Goal: Information Seeking & Learning: Find specific fact

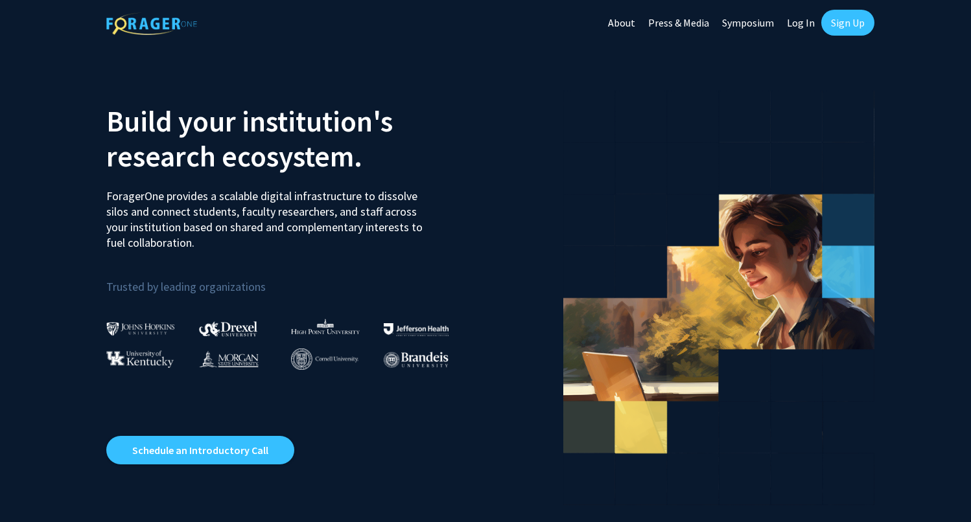
click at [789, 23] on link "Log In" at bounding box center [800, 22] width 41 height 45
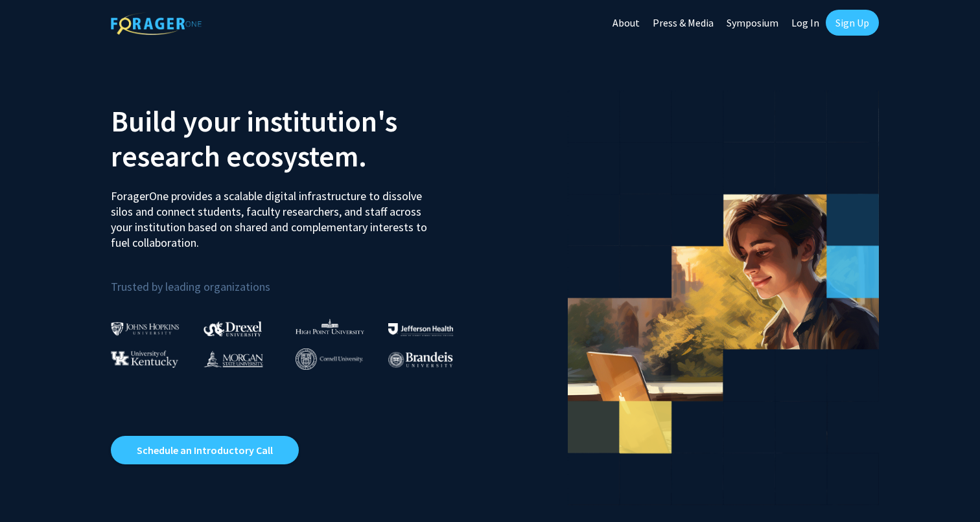
select select
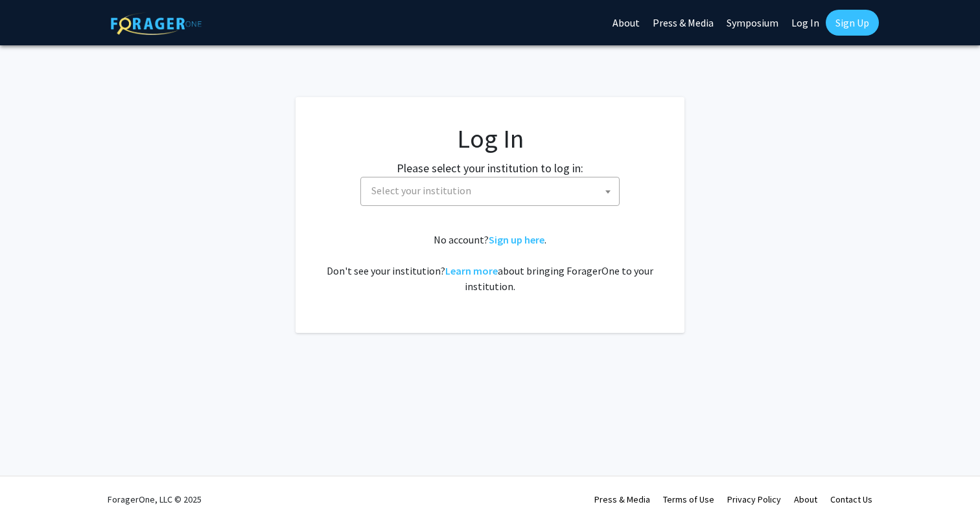
click at [457, 194] on span "Select your institution" at bounding box center [421, 190] width 100 height 13
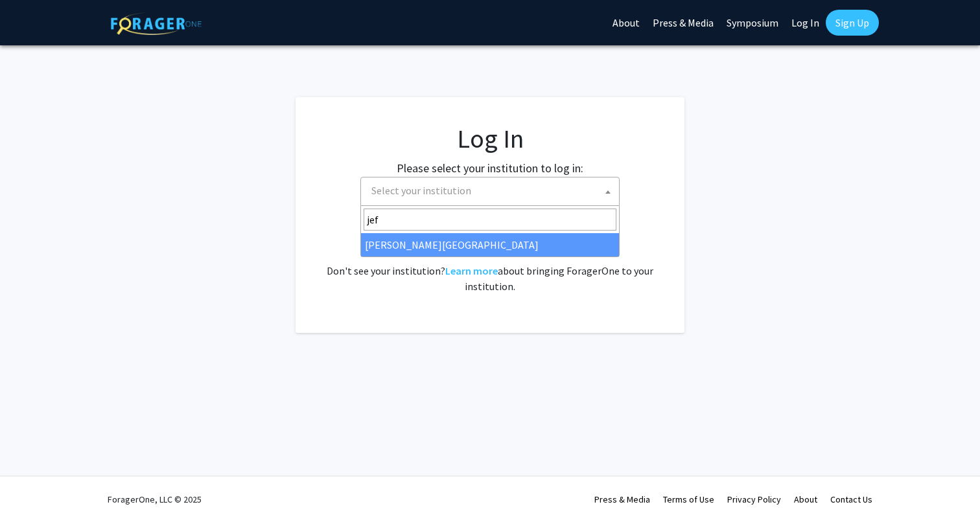
type input "jeff"
select select "24"
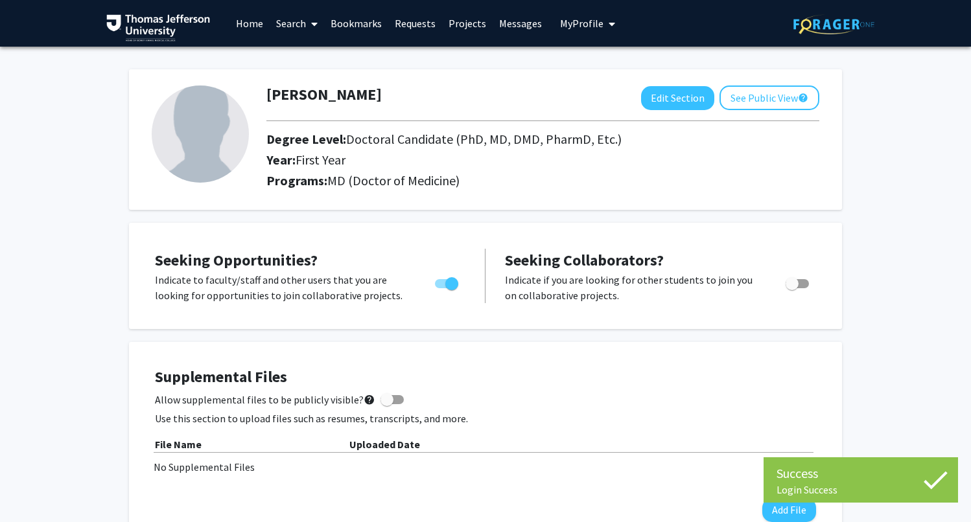
click at [295, 15] on link "Search" at bounding box center [297, 23] width 54 height 45
click at [303, 65] on span "Faculty/Staff" at bounding box center [317, 60] width 95 height 26
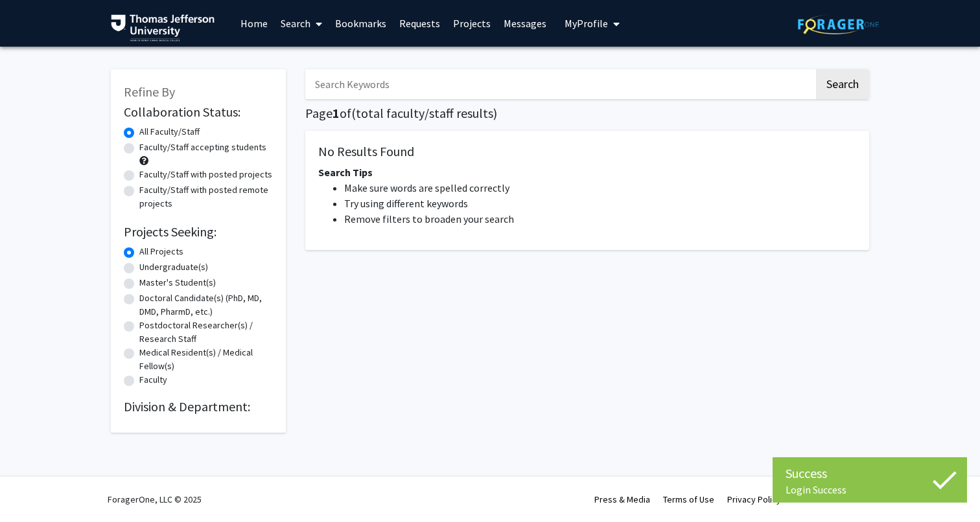
click at [382, 93] on input "Search Keywords" at bounding box center [559, 84] width 509 height 30
paste input "Parth Lalakia"
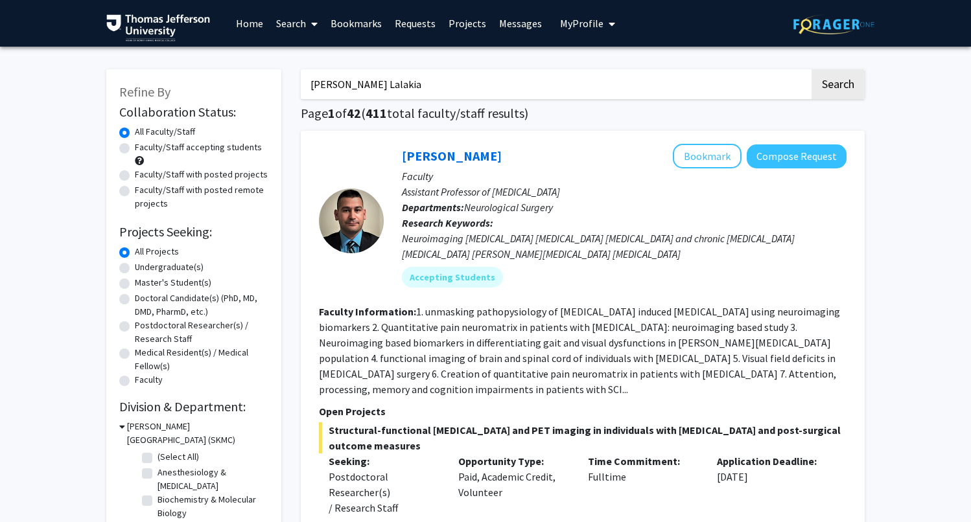
type input "Parth Lalakia"
click at [837, 86] on button "Search" at bounding box center [837, 84] width 53 height 30
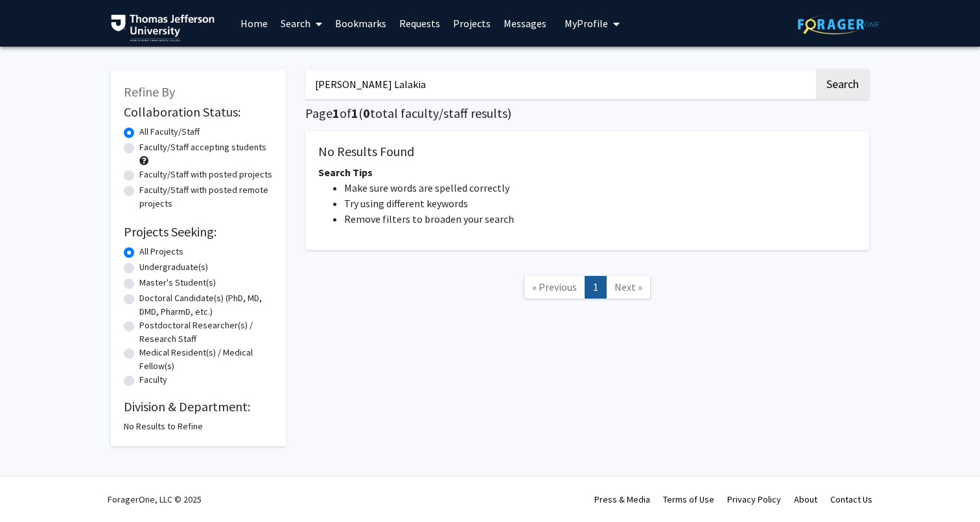
click at [389, 94] on input "Parth Lalakia" at bounding box center [559, 84] width 509 height 30
type input "global"
click at [842, 86] on button "Search" at bounding box center [842, 84] width 53 height 30
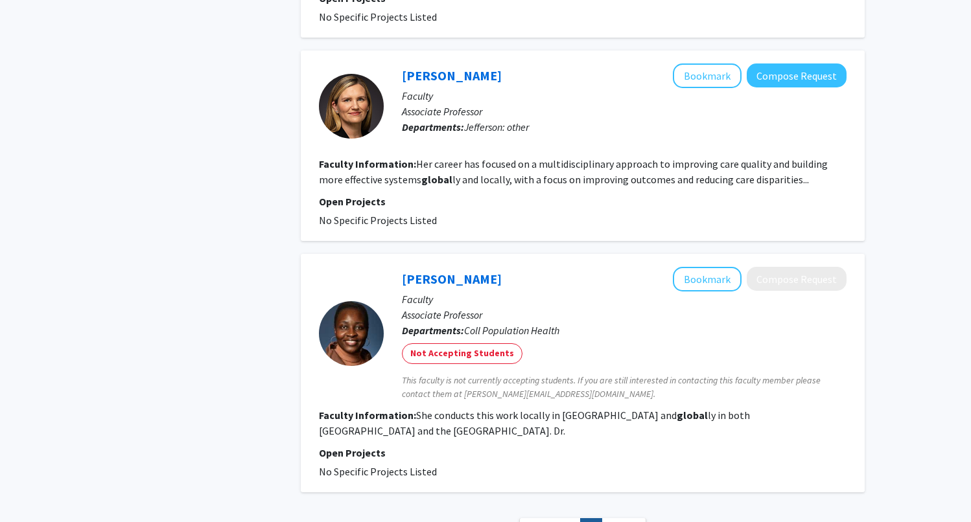
scroll to position [2741, 0]
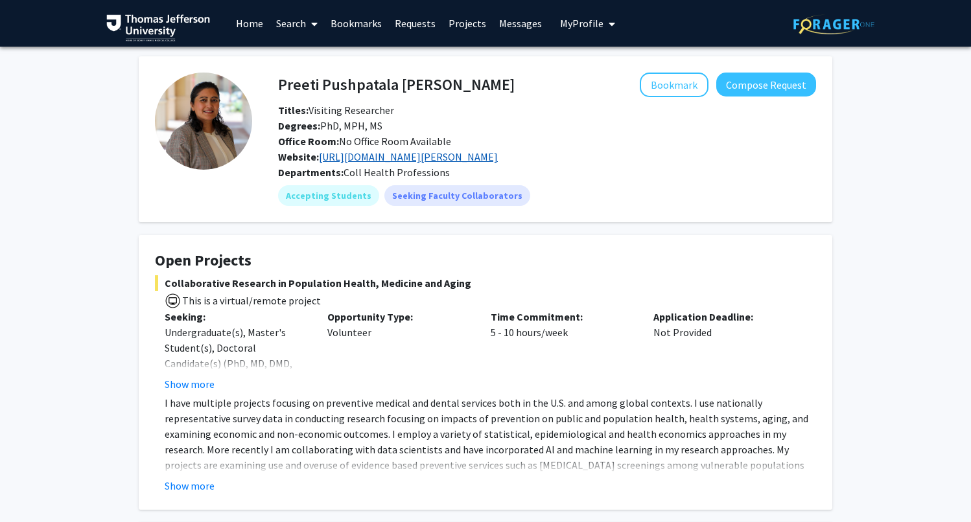
click at [396, 160] on link "[URL][DOMAIN_NAME][PERSON_NAME]" at bounding box center [408, 156] width 179 height 13
click at [315, 85] on h4 "Preeti Pushpatala [PERSON_NAME]" at bounding box center [396, 85] width 236 height 24
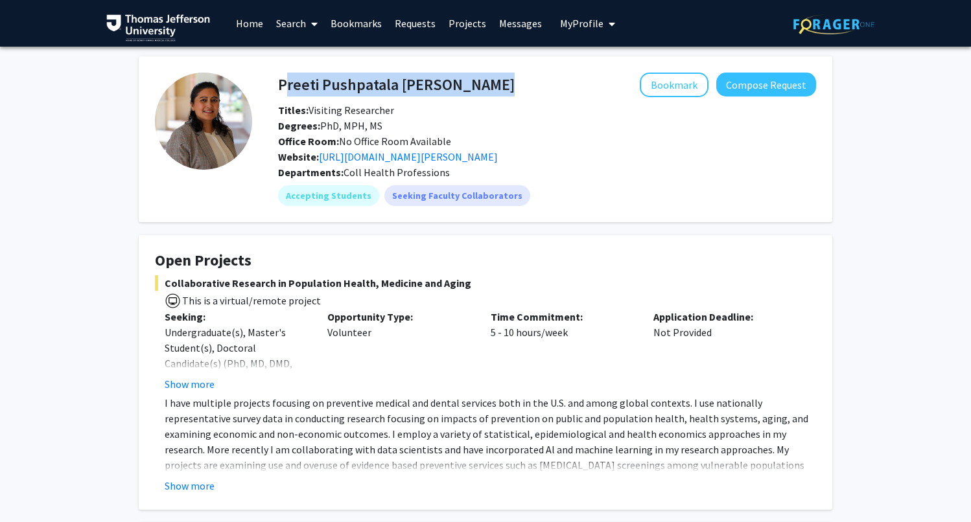
click at [315, 85] on h4 "Preeti Pushpatala [PERSON_NAME]" at bounding box center [396, 85] width 236 height 24
copy h4 "Preeti Pushpatala [PERSON_NAME]"
